Goal: Find specific page/section: Find specific page/section

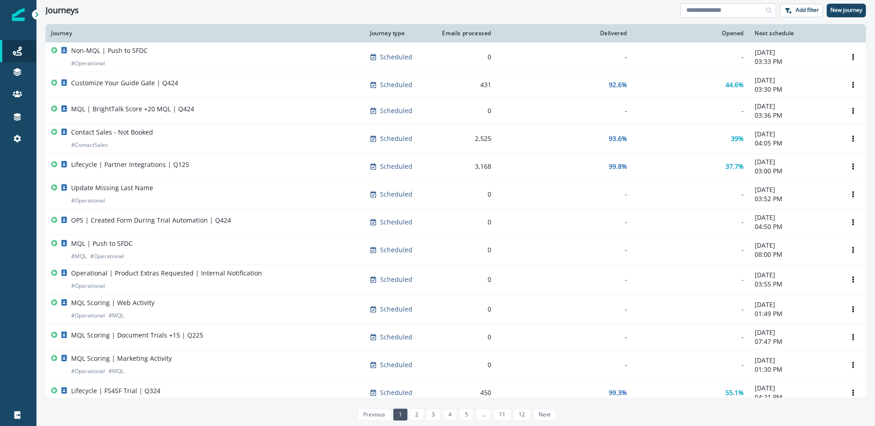
click at [714, 11] on input at bounding box center [729, 10] width 96 height 15
type input "******"
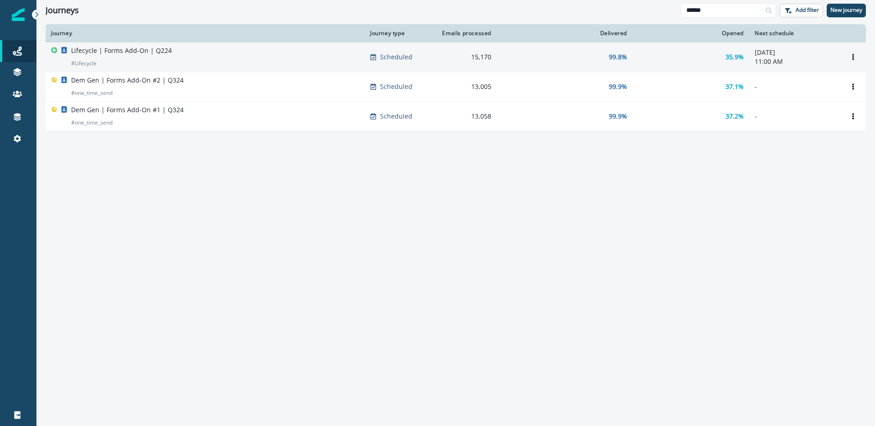
click at [102, 51] on p "Lifecycle | Forms Add-On | Q224" at bounding box center [121, 50] width 101 height 9
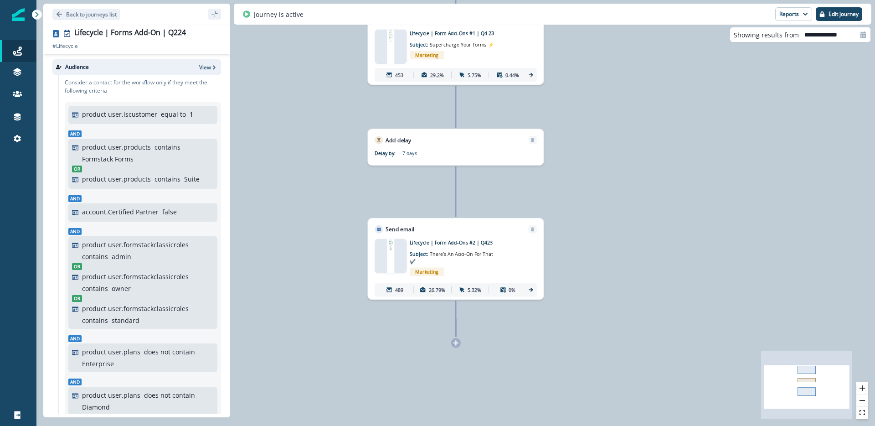
click at [392, 251] on img at bounding box center [391, 256] width 7 height 34
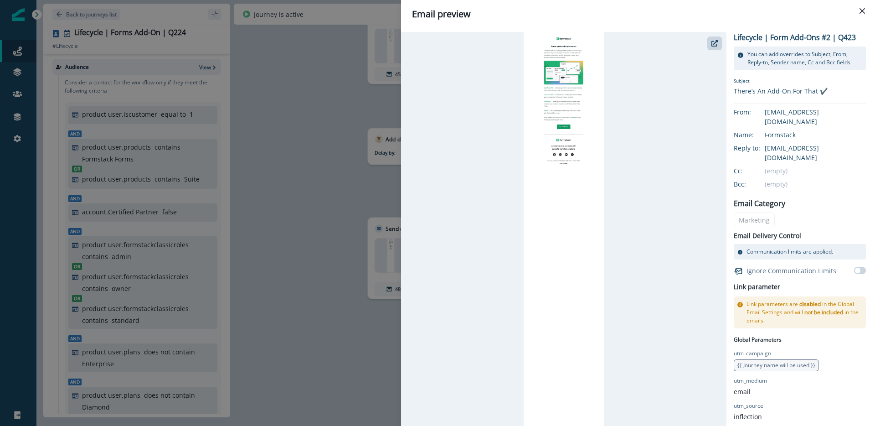
click at [566, 101] on img at bounding box center [564, 229] width 81 height 394
click at [856, 11] on button "Close" at bounding box center [862, 11] width 15 height 15
